Goal: Task Accomplishment & Management: Manage account settings

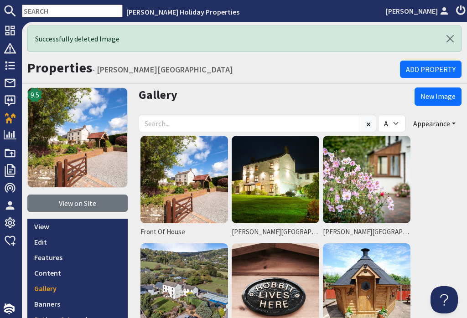
click at [447, 100] on link "New Image" at bounding box center [438, 97] width 47 height 18
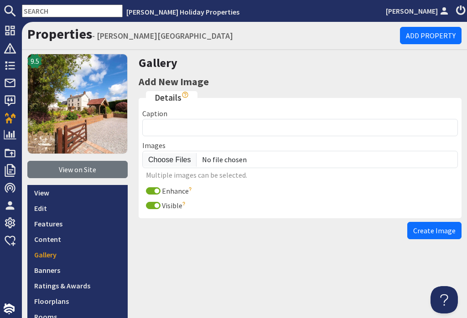
click at [172, 159] on input "file" at bounding box center [300, 159] width 316 height 17
type input "C:\fakepath\071A4216.jpeg"
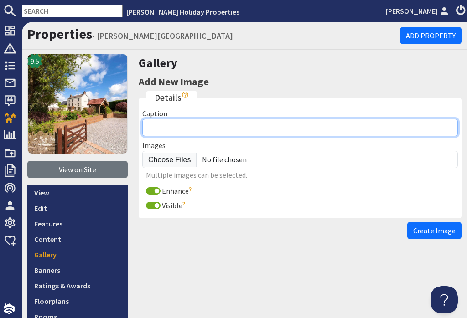
click at [192, 128] on input "Caption" at bounding box center [300, 127] width 316 height 17
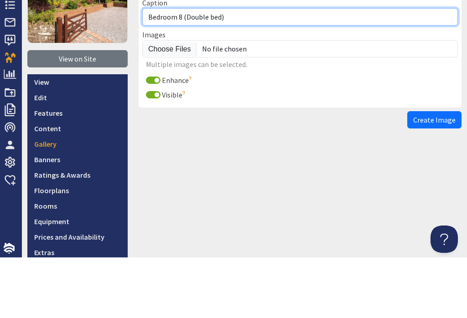
scroll to position [52, 0]
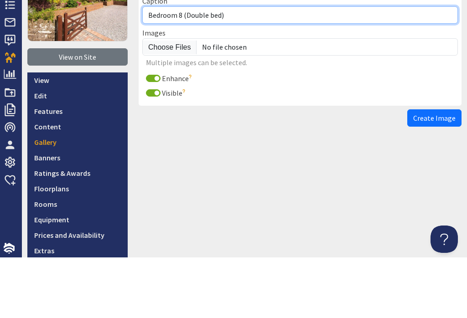
type input "Bedroom 8 (Double bed)"
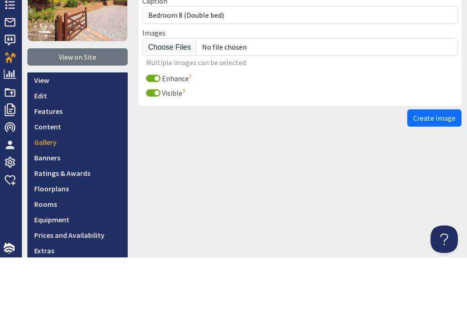
click at [441, 170] on button "Create Image" at bounding box center [434, 178] width 54 height 17
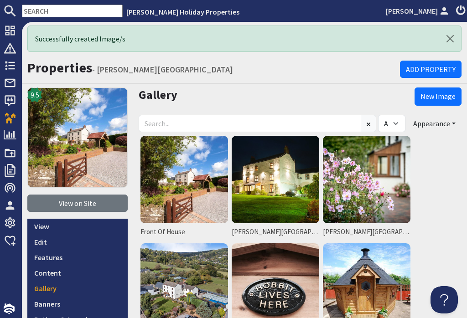
click at [449, 88] on link "New Image" at bounding box center [438, 97] width 47 height 18
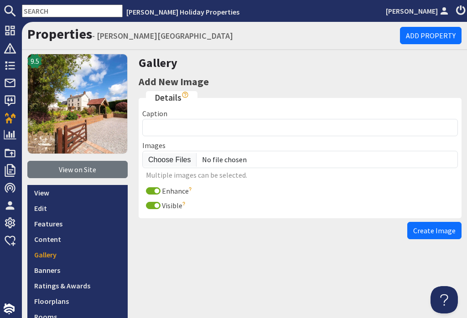
click at [175, 151] on input "file" at bounding box center [300, 159] width 316 height 17
type input "C:\fakepath\071A4170.jpeg"
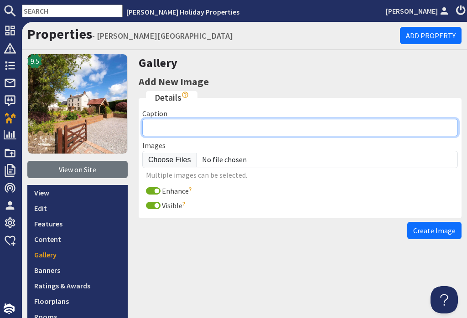
click at [186, 119] on input "Caption" at bounding box center [300, 127] width 316 height 17
type input "Bedroom 7 (King & Single)"
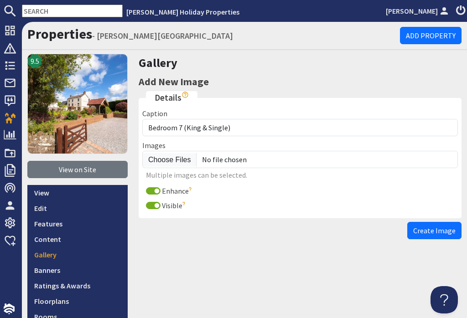
click at [443, 226] on span "Create Image" at bounding box center [434, 230] width 42 height 9
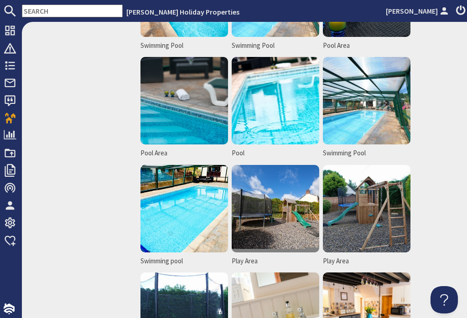
scroll to position [619, 0]
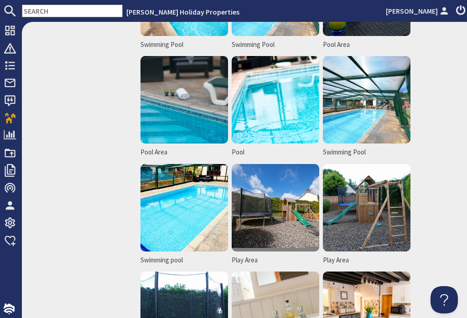
click at [197, 205] on img at bounding box center [184, 208] width 88 height 88
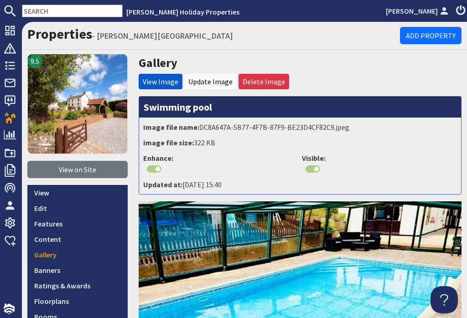
click at [267, 81] on link "Delete Image" at bounding box center [264, 81] width 42 height 9
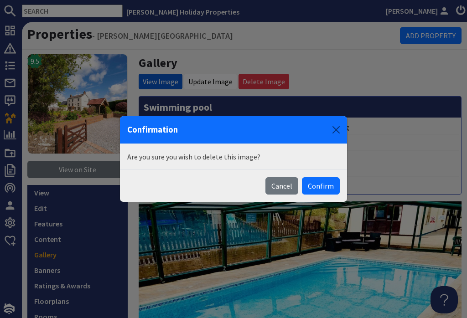
click at [331, 187] on button "Confirm" at bounding box center [321, 185] width 38 height 17
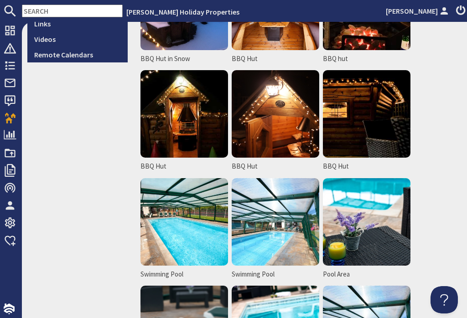
scroll to position [386, 0]
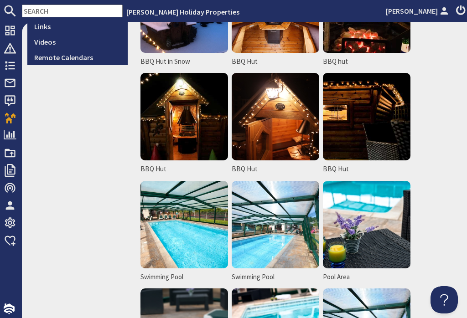
click at [295, 138] on img at bounding box center [276, 117] width 88 height 88
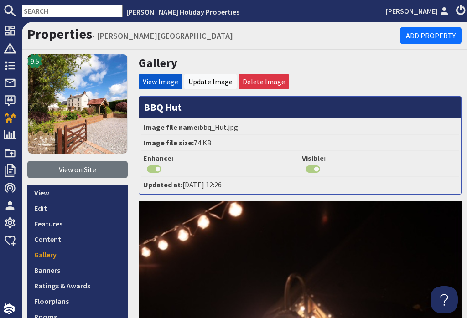
click at [275, 83] on link "Delete Image" at bounding box center [264, 81] width 42 height 9
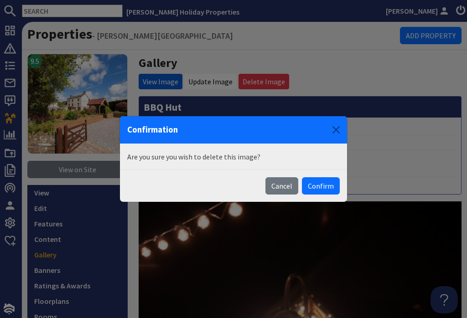
click at [332, 188] on button "Confirm" at bounding box center [321, 185] width 38 height 17
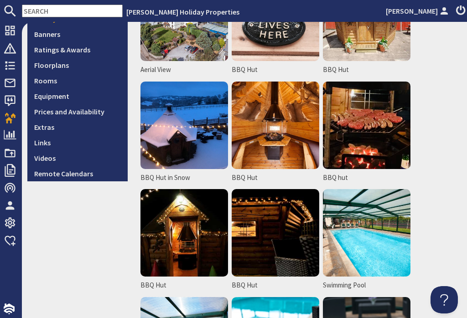
scroll to position [272, 0]
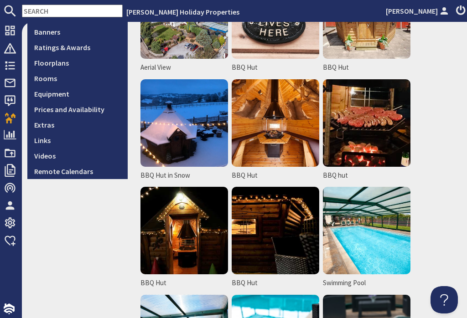
click at [290, 234] on img at bounding box center [276, 231] width 88 height 88
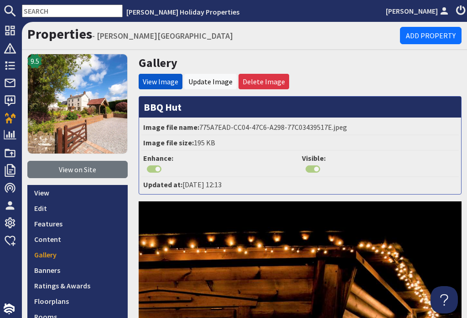
click at [277, 81] on link "Delete Image" at bounding box center [264, 81] width 42 height 9
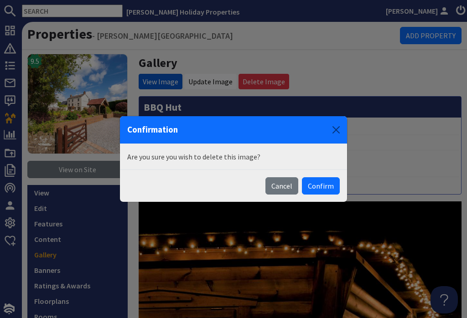
click at [327, 189] on button "Confirm" at bounding box center [321, 185] width 38 height 17
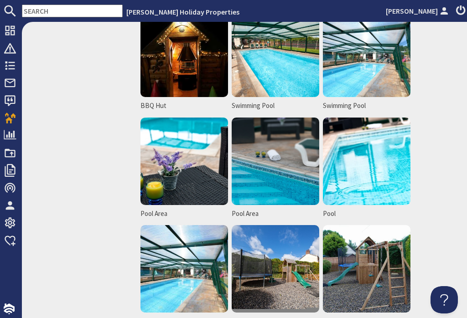
scroll to position [448, 0]
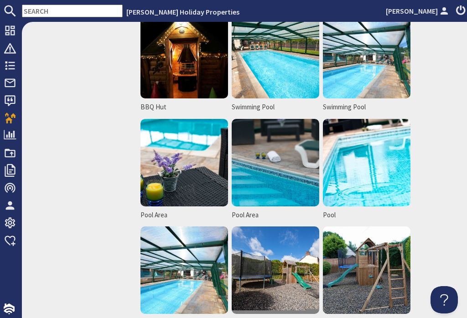
click at [191, 278] on img at bounding box center [184, 271] width 88 height 88
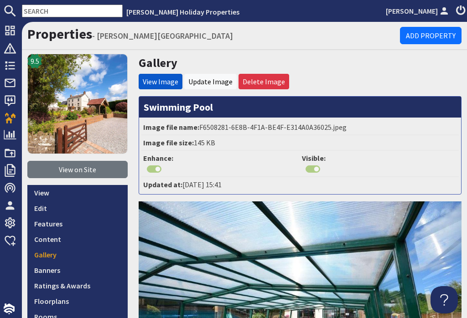
click at [268, 78] on link "Delete Image" at bounding box center [264, 81] width 42 height 9
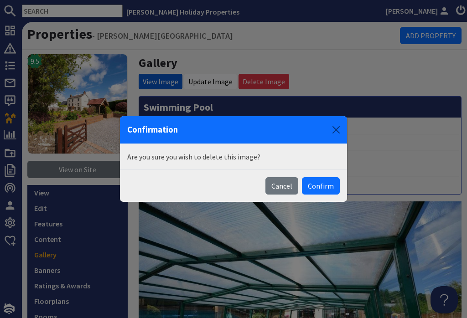
click at [327, 187] on button "Confirm" at bounding box center [321, 185] width 38 height 17
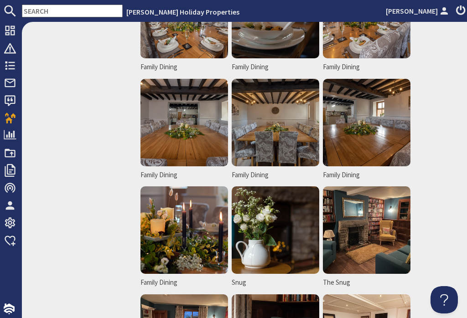
scroll to position [1131, 0]
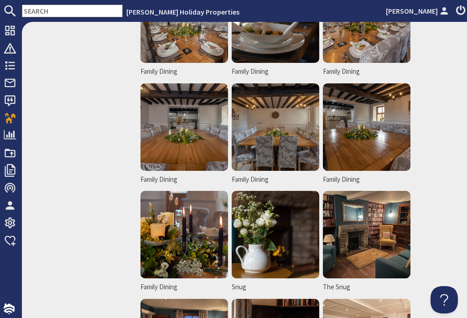
click at [375, 135] on img at bounding box center [367, 127] width 88 height 88
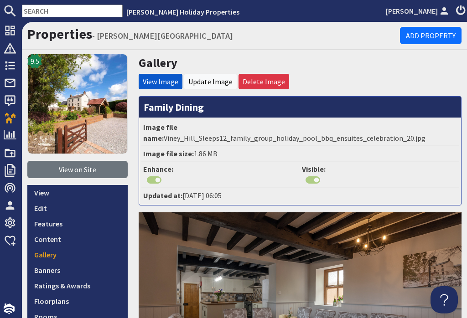
click at [278, 83] on link "Delete Image" at bounding box center [264, 81] width 42 height 9
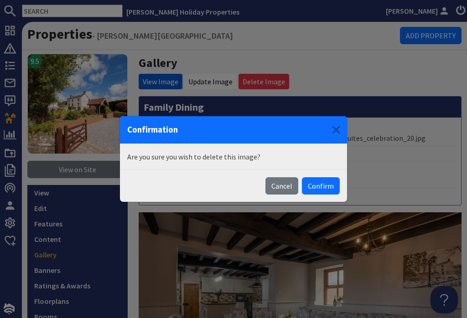
click at [330, 187] on button "Confirm" at bounding box center [321, 185] width 38 height 17
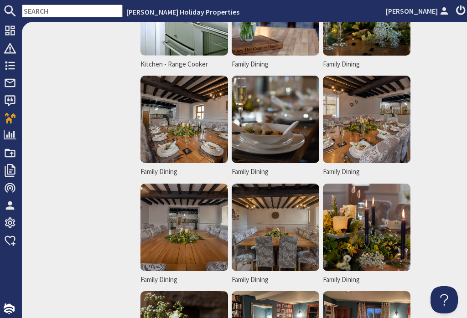
scroll to position [1040, 0]
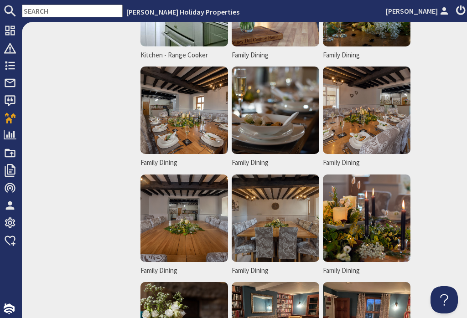
click at [380, 234] on img at bounding box center [367, 219] width 88 height 88
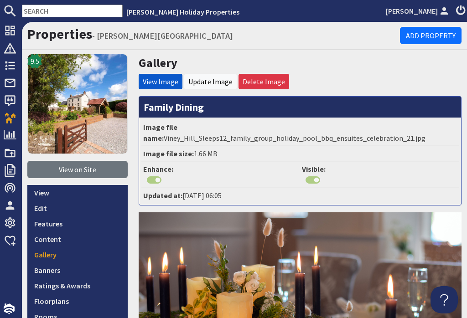
click at [276, 82] on link "Delete Image" at bounding box center [264, 81] width 42 height 9
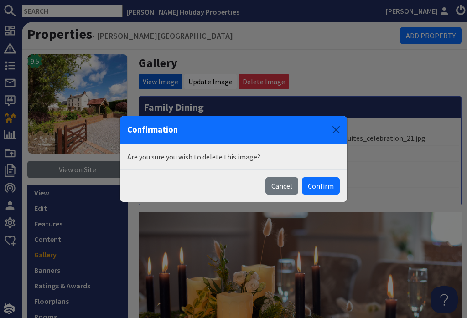
click at [332, 189] on button "Confirm" at bounding box center [321, 185] width 38 height 17
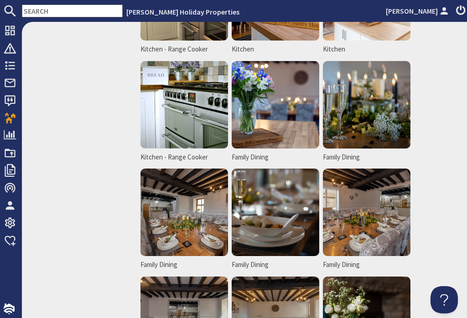
scroll to position [930, 0]
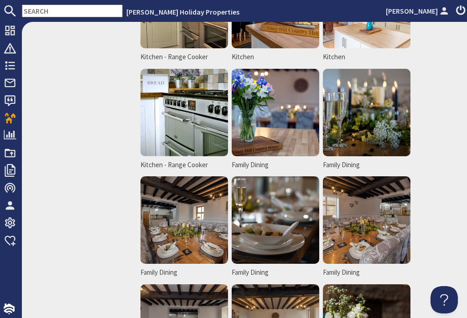
click at [370, 119] on img at bounding box center [367, 113] width 88 height 88
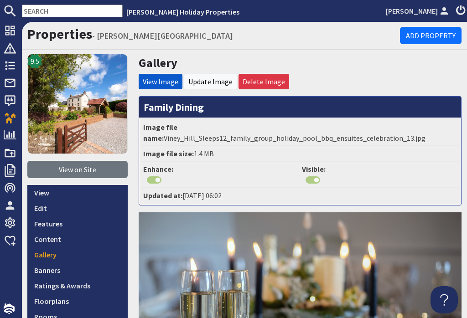
click at [275, 83] on link "Delete Image" at bounding box center [264, 81] width 42 height 9
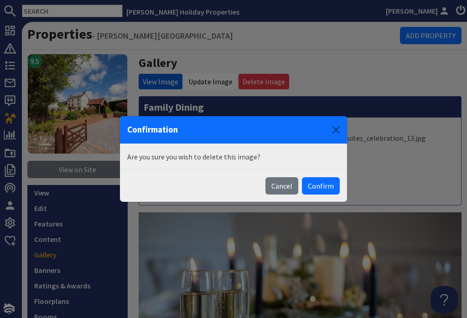
click at [322, 191] on button "Confirm" at bounding box center [321, 185] width 38 height 17
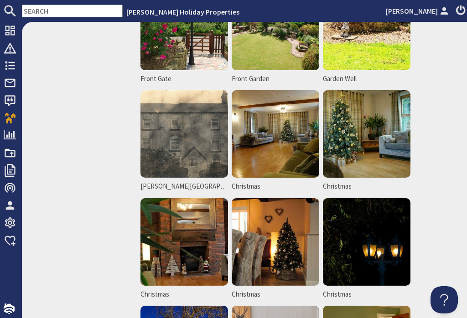
scroll to position [1882, 0]
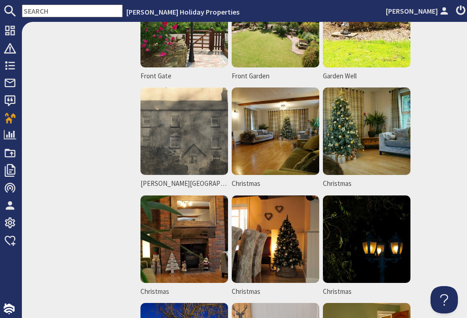
click at [289, 144] on img at bounding box center [276, 132] width 88 height 88
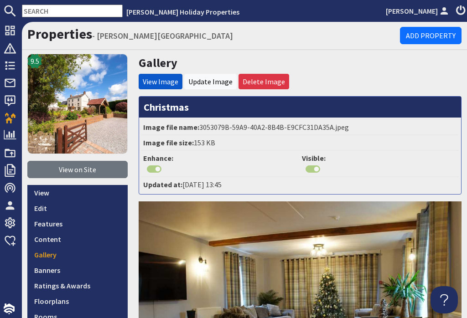
click at [317, 175] on li "Visible:" at bounding box center [379, 164] width 159 height 26
click at [315, 170] on div at bounding box center [379, 169] width 155 height 11
click at [277, 78] on link "Delete Image" at bounding box center [264, 81] width 42 height 9
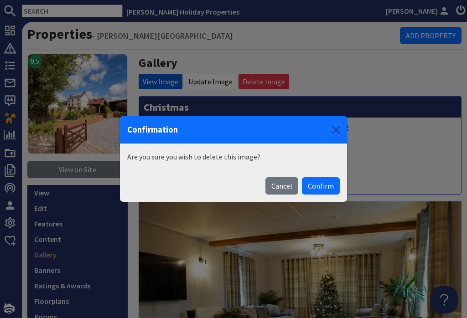
click at [334, 187] on button "Confirm" at bounding box center [321, 185] width 38 height 17
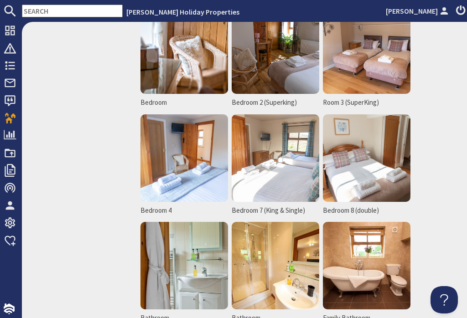
scroll to position [1531, 0]
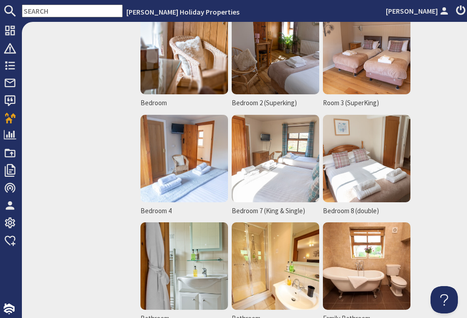
click at [375, 175] on img at bounding box center [367, 159] width 88 height 88
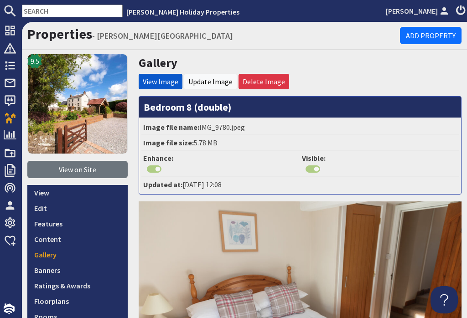
click at [275, 83] on link "Delete Image" at bounding box center [264, 81] width 42 height 9
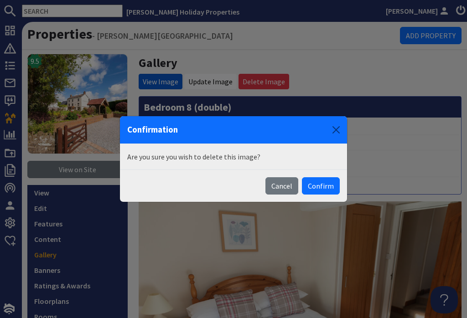
click at [328, 191] on button "Confirm" at bounding box center [321, 185] width 38 height 17
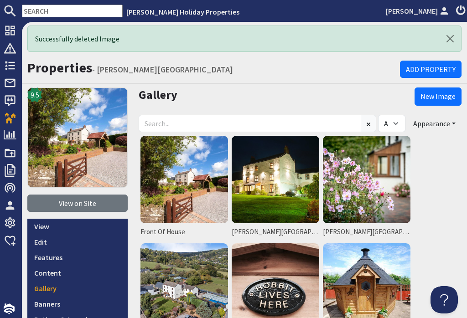
click at [437, 100] on link "New Image" at bounding box center [438, 97] width 47 height 18
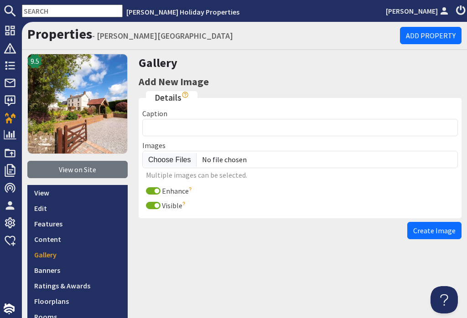
click at [177, 161] on input "file" at bounding box center [300, 159] width 316 height 17
type input "C:\fakepath\071A4216.jpeg"
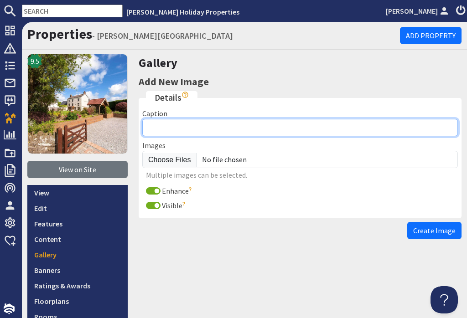
click at [197, 129] on input "Caption" at bounding box center [300, 127] width 316 height 17
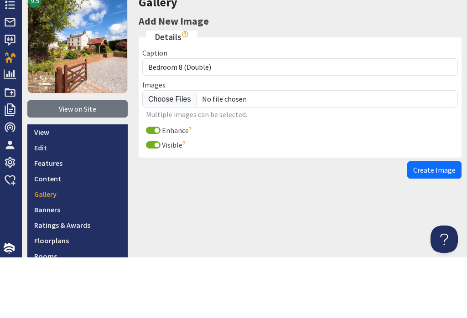
scroll to position [14, 0]
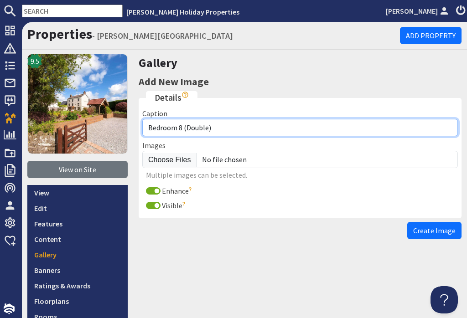
type input "Bedroom 8 (Double)"
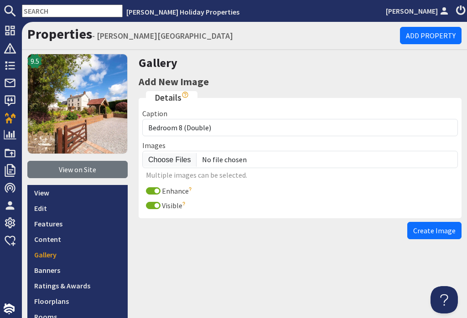
click at [439, 226] on span "Create Image" at bounding box center [434, 230] width 42 height 9
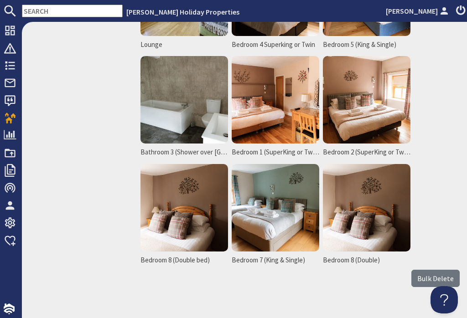
scroll to position [2344, 0]
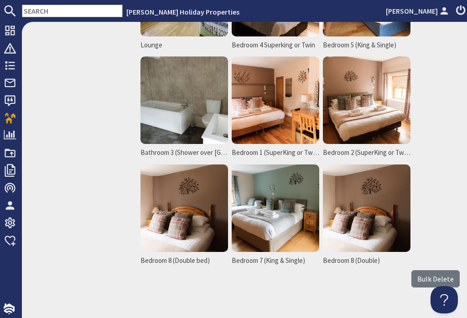
click at [376, 202] on img at bounding box center [367, 209] width 88 height 88
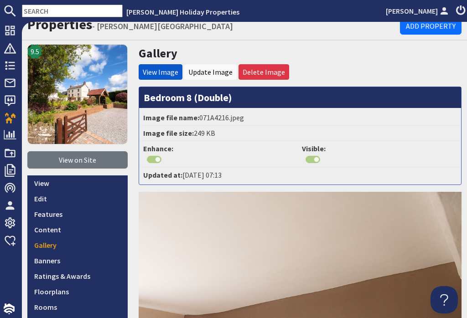
scroll to position [8, 0]
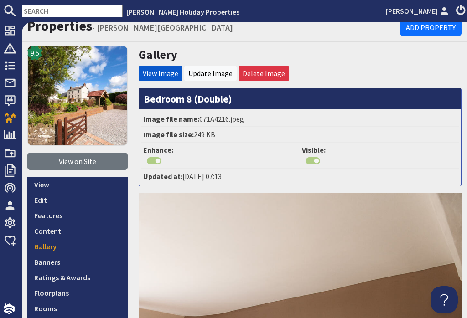
click at [272, 71] on link "Delete Image" at bounding box center [264, 73] width 42 height 9
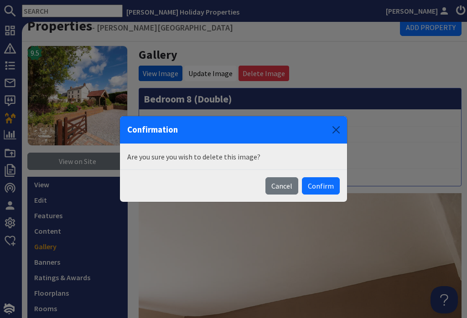
click at [332, 187] on button "Confirm" at bounding box center [321, 185] width 38 height 17
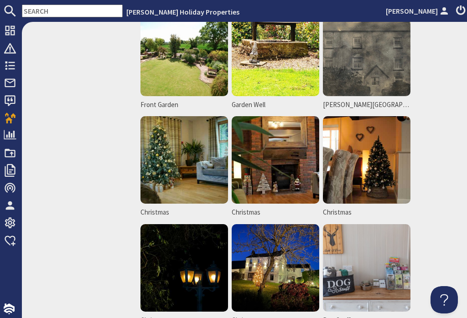
scroll to position [1850, 0]
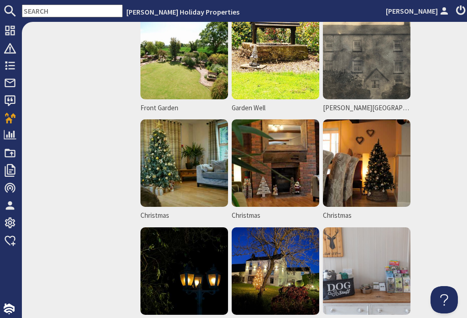
click at [182, 169] on img at bounding box center [184, 163] width 88 height 88
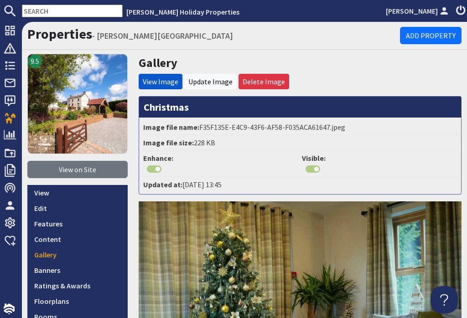
click at [275, 80] on link "Delete Image" at bounding box center [264, 81] width 42 height 9
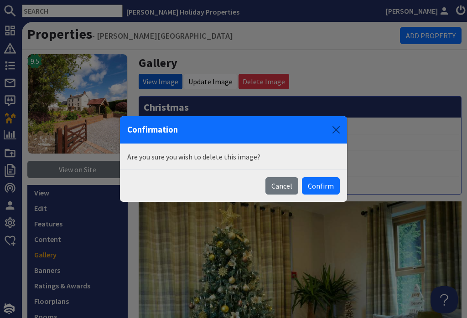
click at [331, 189] on button "Confirm" at bounding box center [321, 185] width 38 height 17
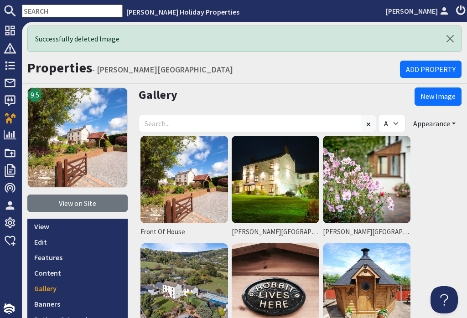
click at [448, 99] on link "New Image" at bounding box center [438, 97] width 47 height 18
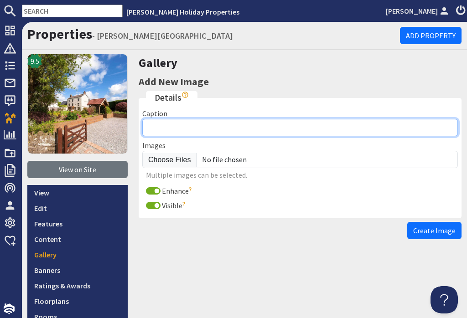
click at [180, 130] on input "Caption" at bounding box center [300, 127] width 316 height 17
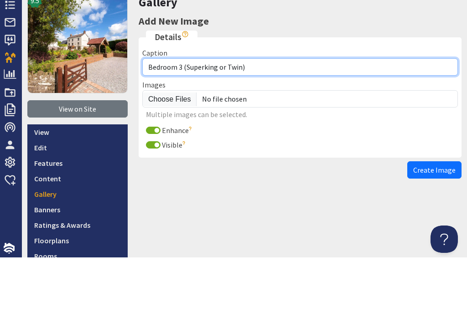
type input "Bedroom 3 (Superking or Twin)"
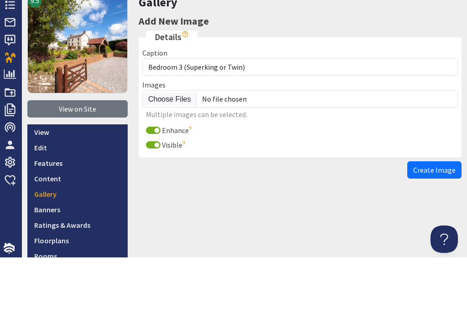
click at [173, 151] on input "file" at bounding box center [300, 159] width 316 height 17
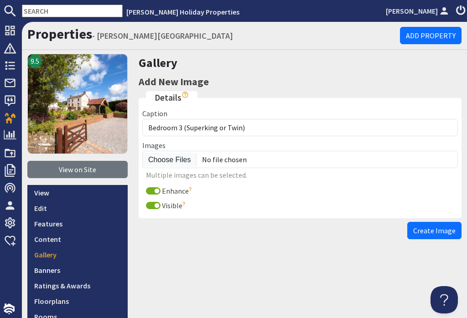
type input "C:\fakepath\071A4044.jpeg"
click at [441, 226] on span "Create Image" at bounding box center [434, 230] width 42 height 9
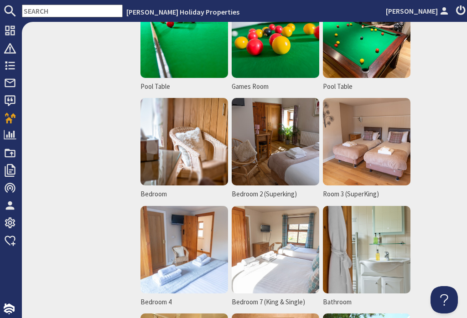
scroll to position [1439, 0]
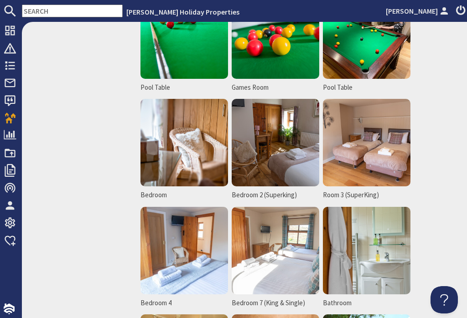
click at [205, 142] on img at bounding box center [184, 143] width 88 height 88
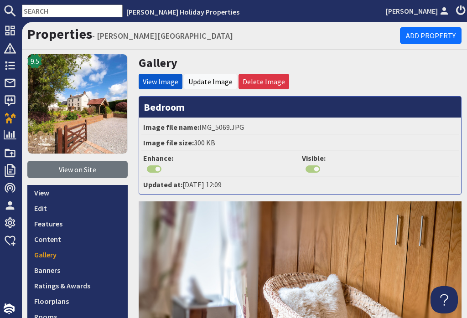
click at [265, 81] on link "Delete Image" at bounding box center [264, 81] width 42 height 9
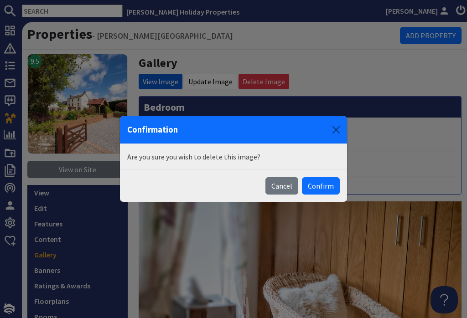
click at [327, 193] on button "Confirm" at bounding box center [321, 185] width 38 height 17
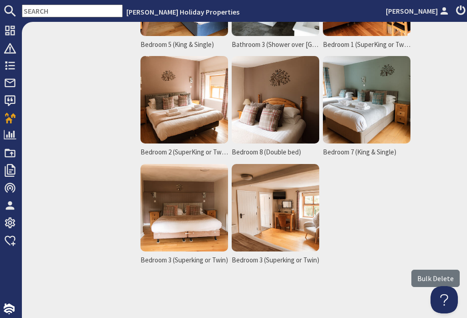
scroll to position [2344, 0]
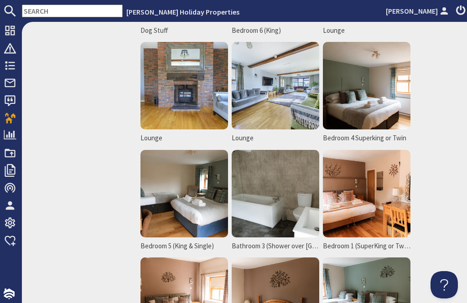
scroll to position [2142, 0]
